Goal: Complete application form

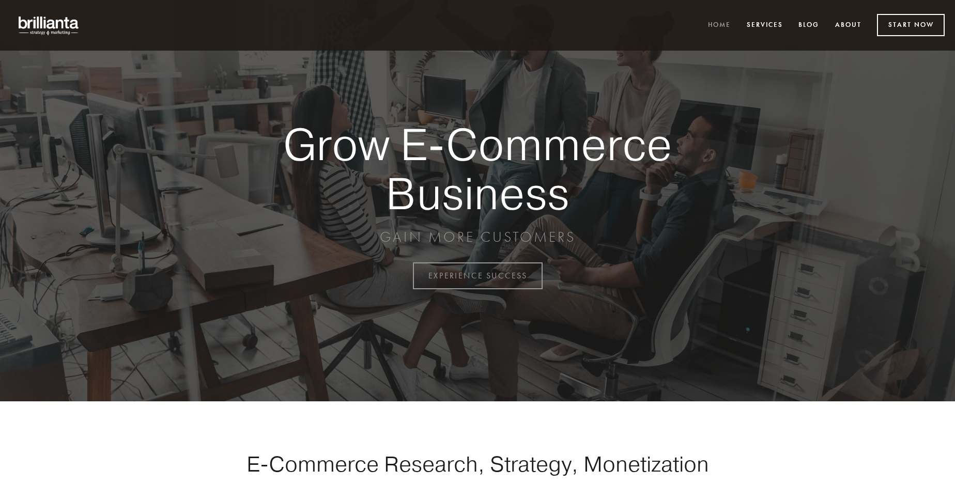
scroll to position [2709, 0]
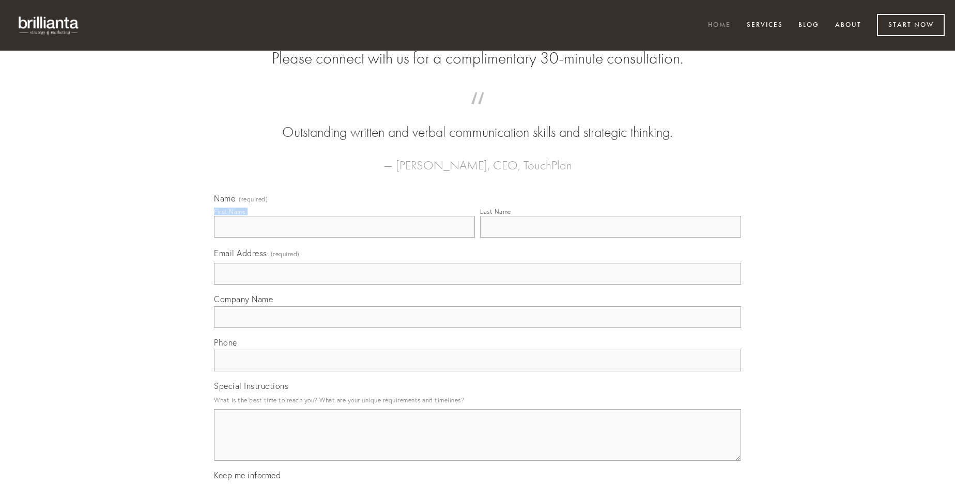
type input "[PERSON_NAME]"
click at [610, 238] on input "Last Name" at bounding box center [610, 227] width 261 height 22
type input "[PERSON_NAME]"
click at [477, 285] on input "Email Address (required)" at bounding box center [477, 274] width 527 height 22
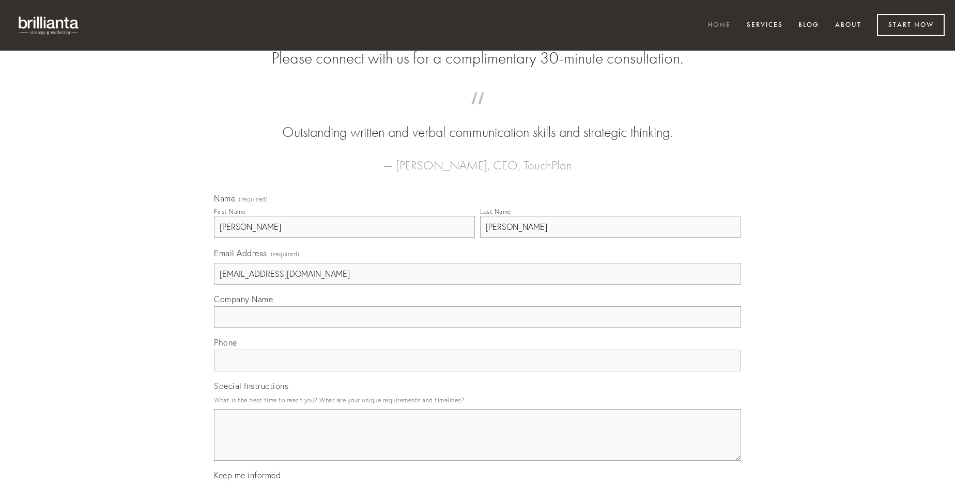
type input "[EMAIL_ADDRESS][DOMAIN_NAME]"
click at [477, 328] on input "Company Name" at bounding box center [477, 317] width 527 height 22
type input "turbo"
click at [477, 372] on input "text" at bounding box center [477, 361] width 527 height 22
click at [477, 444] on textarea "Special Instructions" at bounding box center [477, 435] width 527 height 52
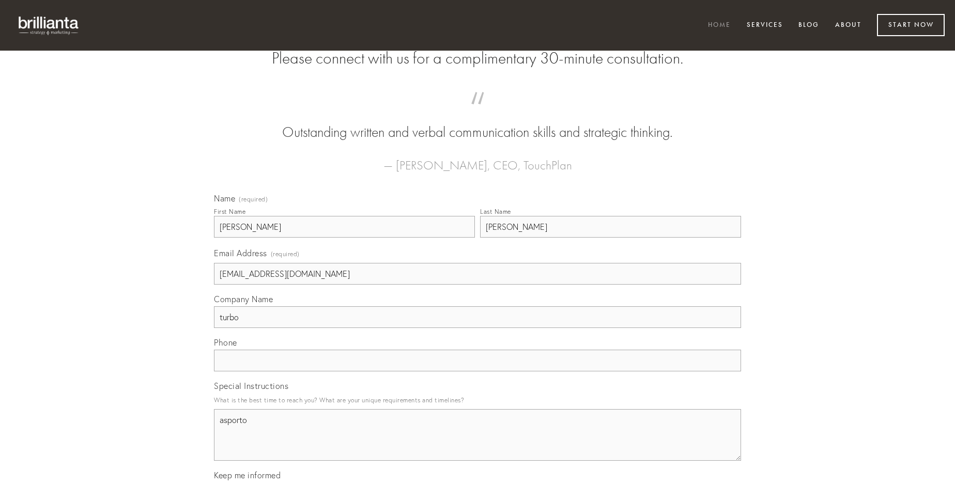
type textarea "asporto"
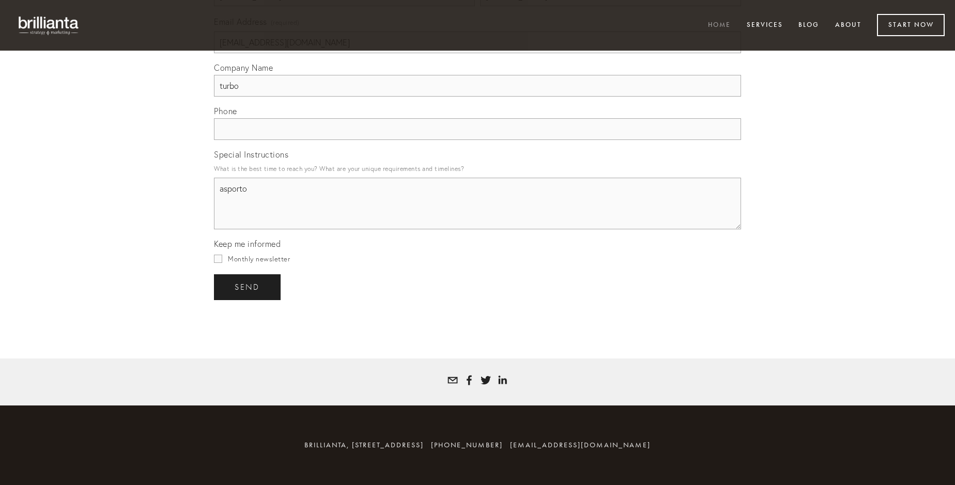
click at [248, 287] on span "send" at bounding box center [247, 287] width 25 height 9
